Goal: Information Seeking & Learning: Learn about a topic

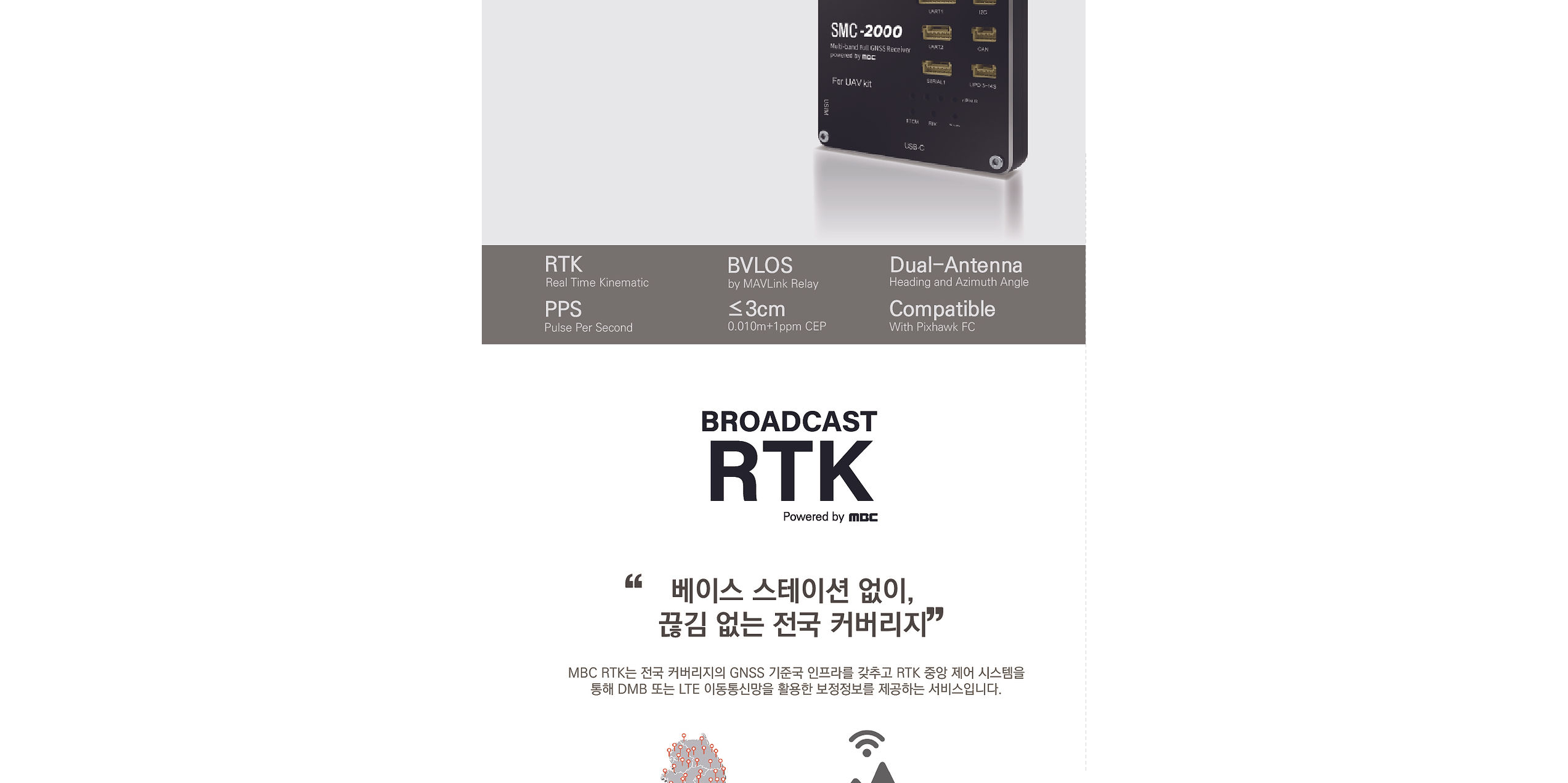
scroll to position [1, 0]
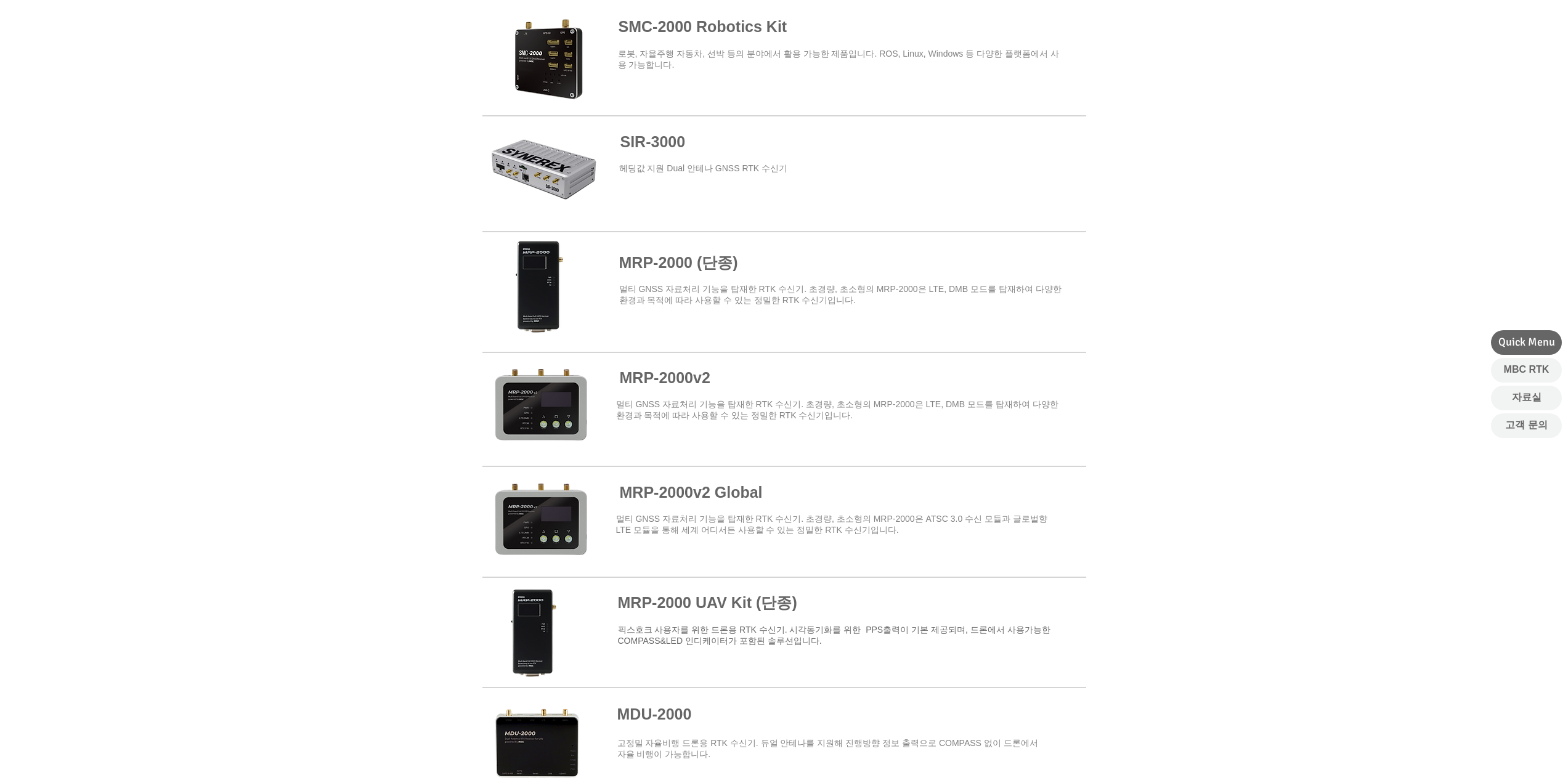
scroll to position [308, 0]
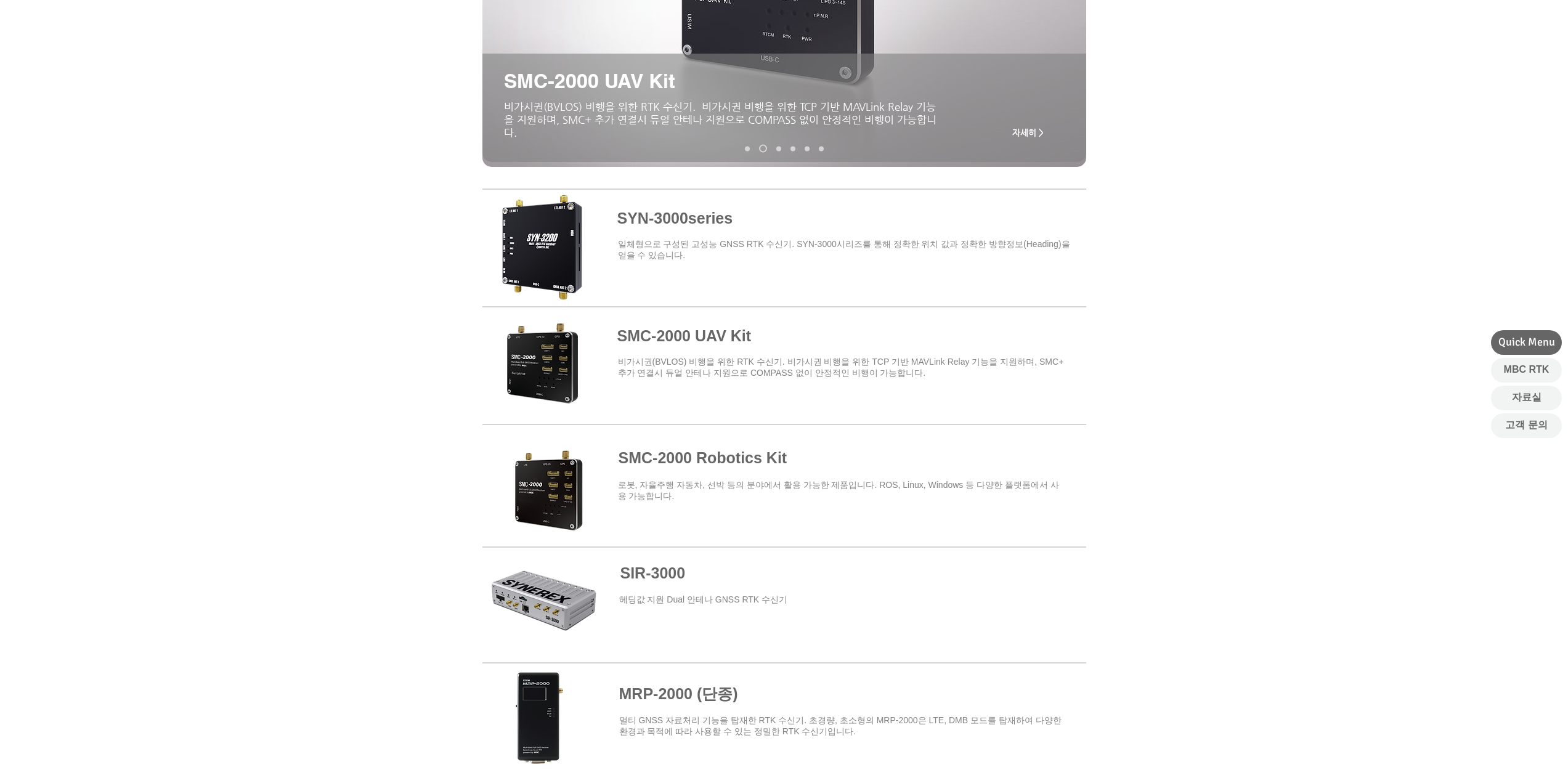
click at [1315, 420] on div at bounding box center [784, 358] width 1568 height 362
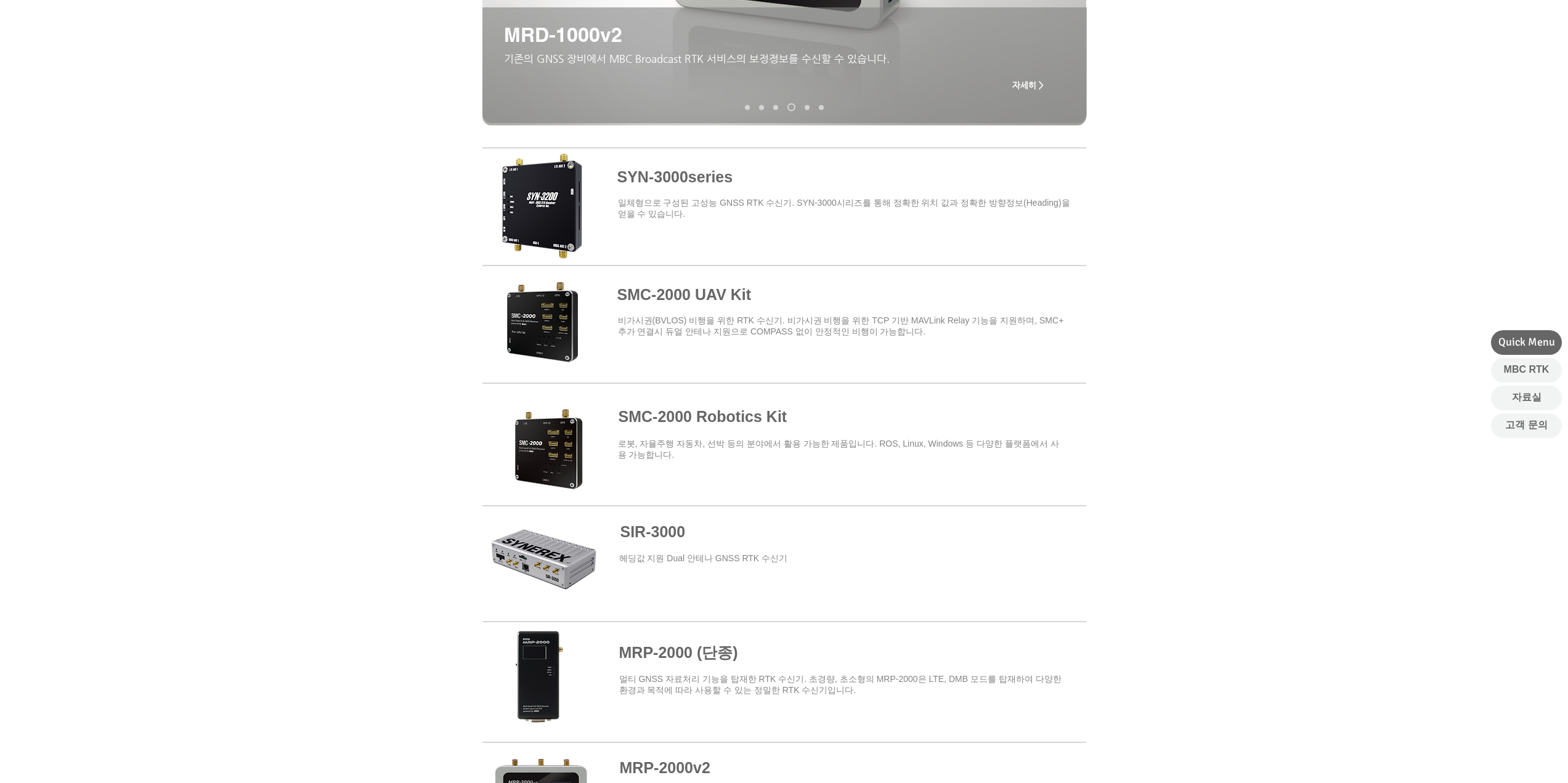
scroll to position [370, 0]
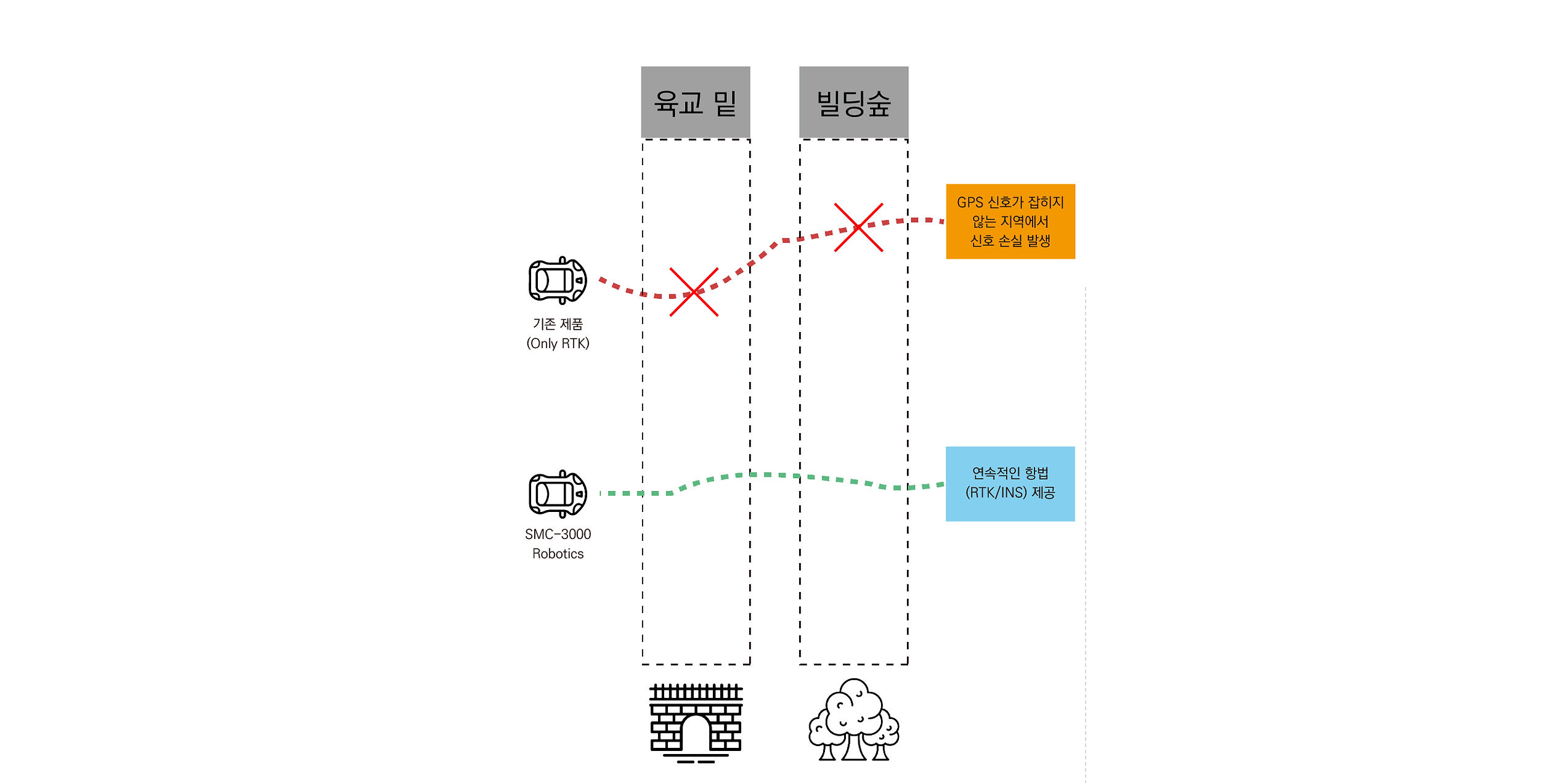
scroll to position [2095, 0]
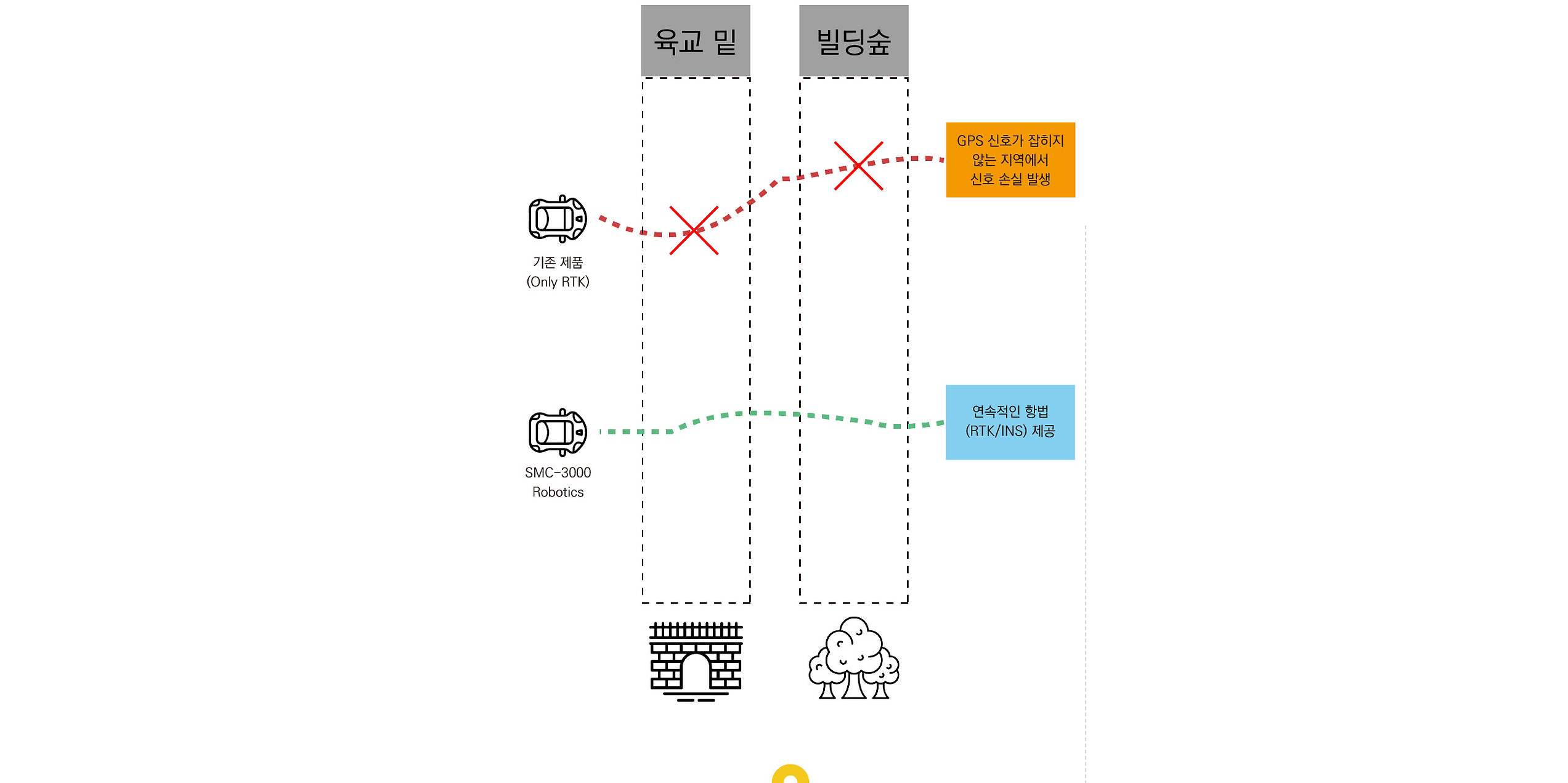
click at [1202, 440] on div at bounding box center [784, 655] width 1568 height 4756
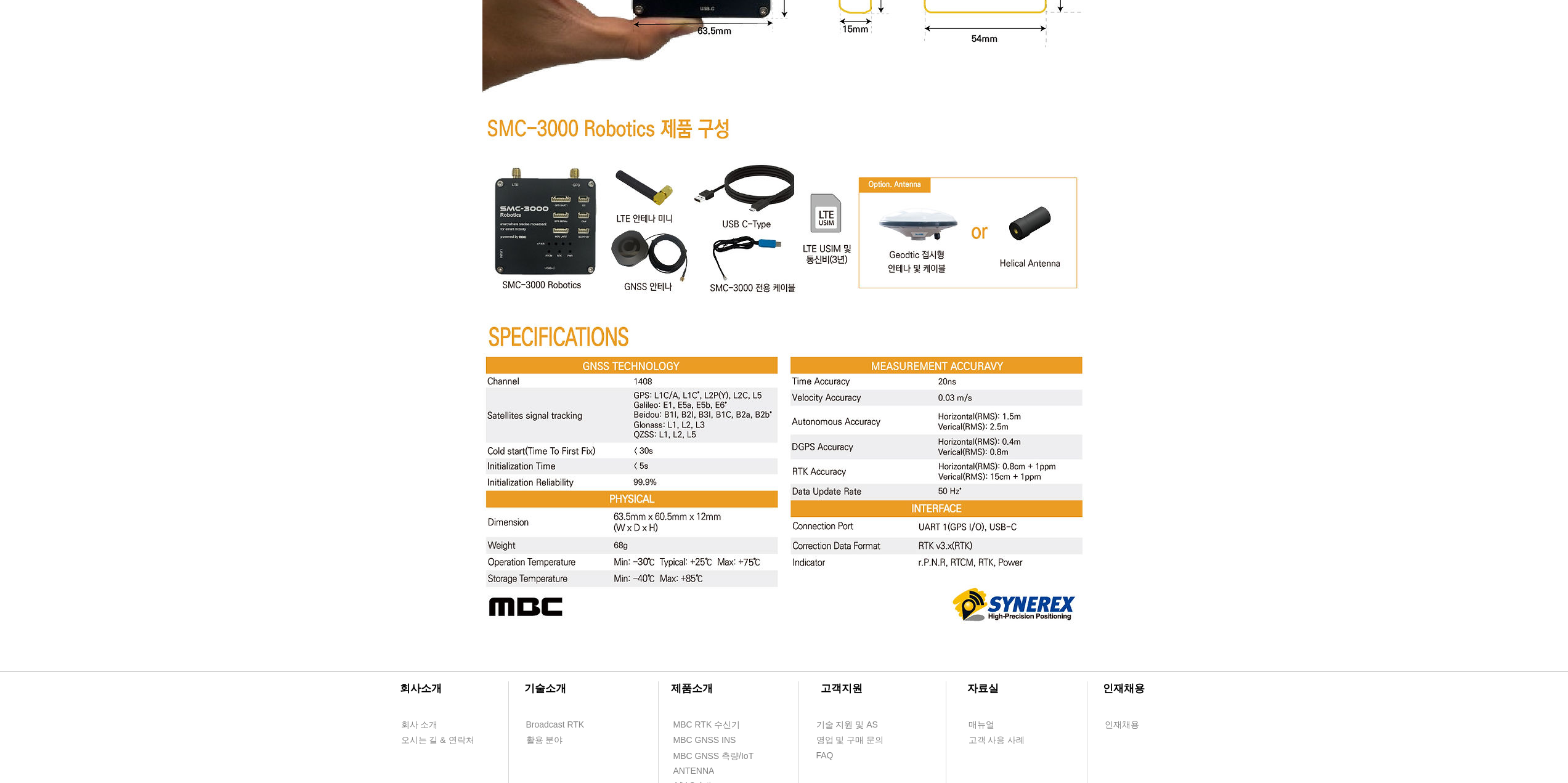
scroll to position [4498, 0]
